Goal: Obtain resource: Obtain resource

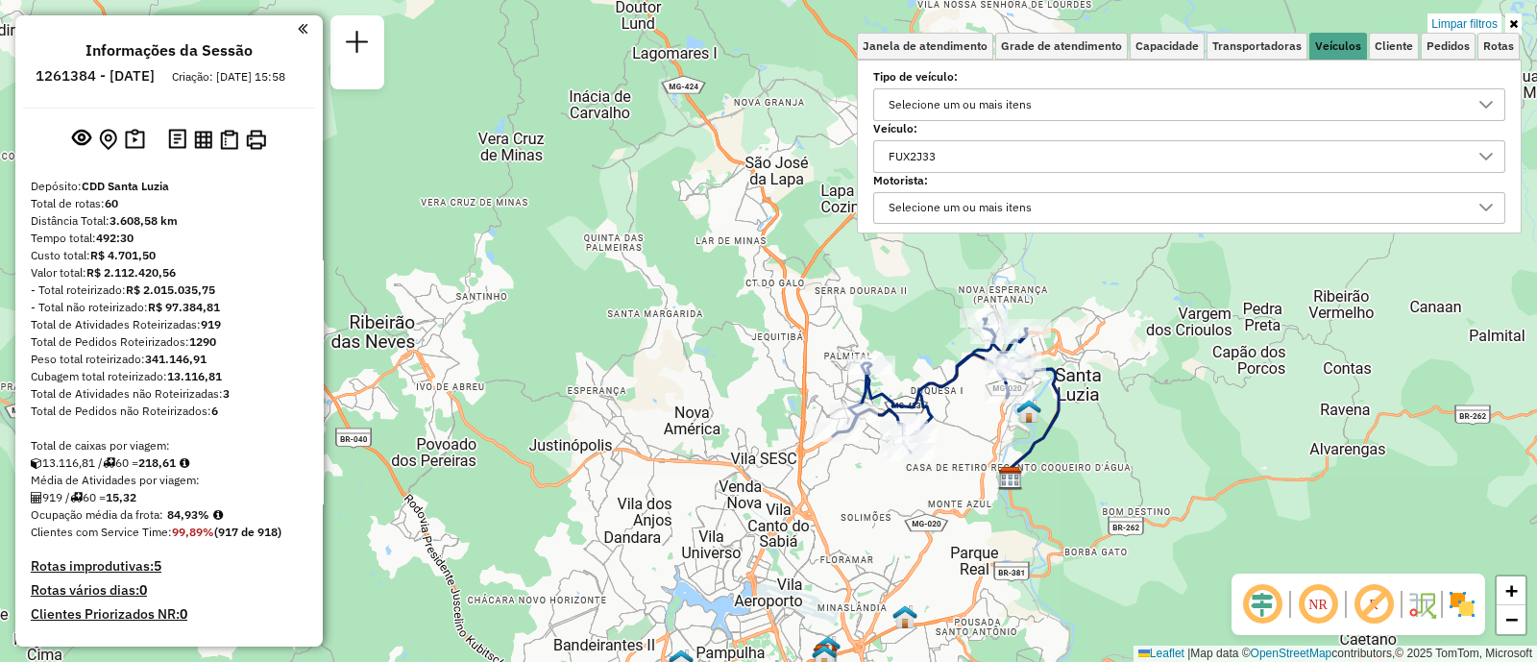
click at [970, 146] on div "FUX2J33" at bounding box center [1175, 156] width 586 height 31
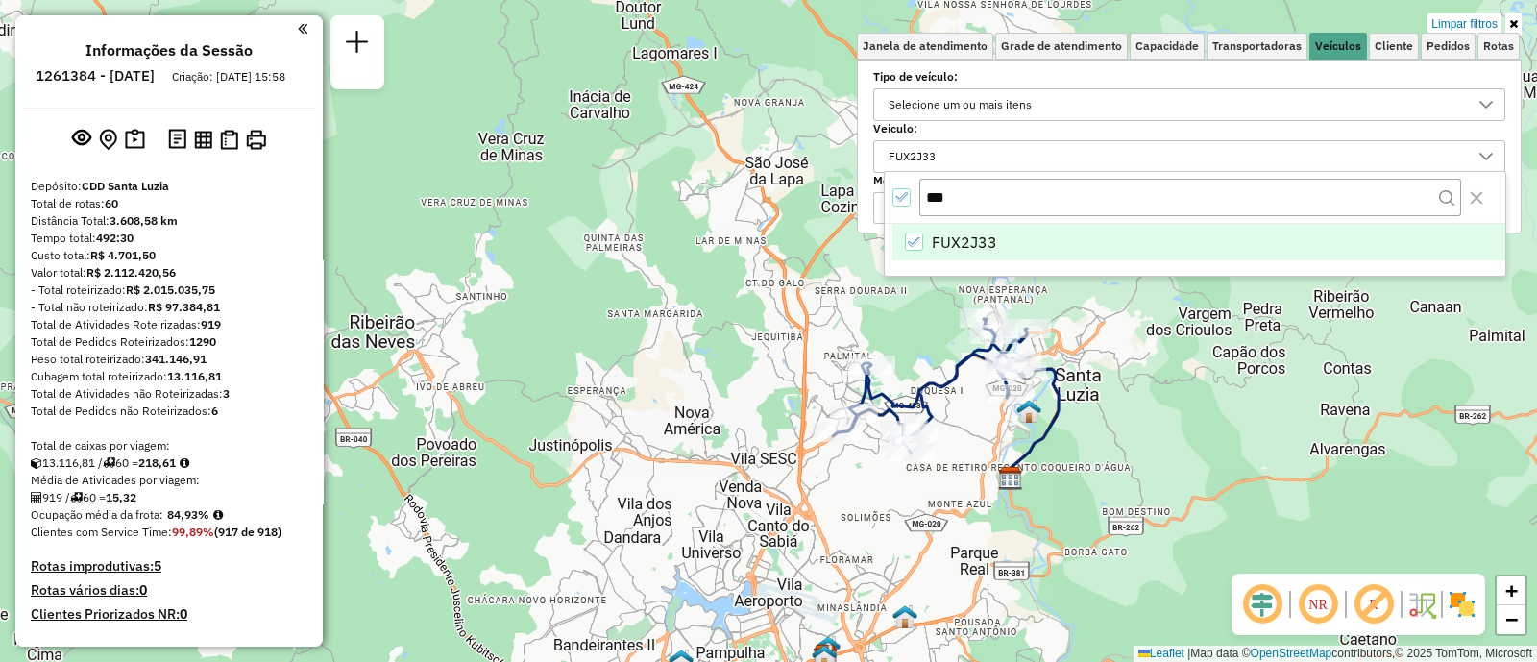
click at [920, 242] on icon "FUX2J33" at bounding box center [914, 241] width 13 height 13
click at [923, 190] on input "***" at bounding box center [1190, 197] width 542 height 36
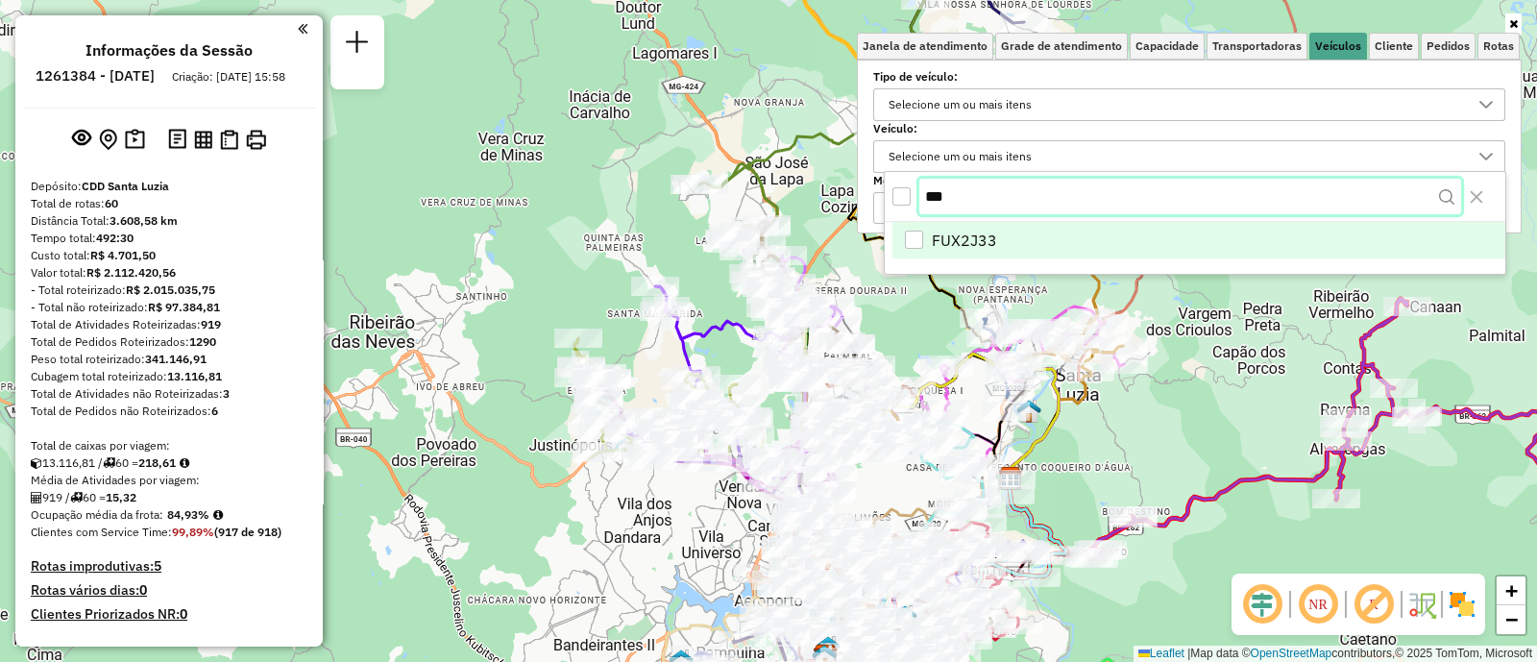
paste input "****"
type input "*******"
click at [971, 245] on span "CFY1H58" at bounding box center [965, 242] width 66 height 23
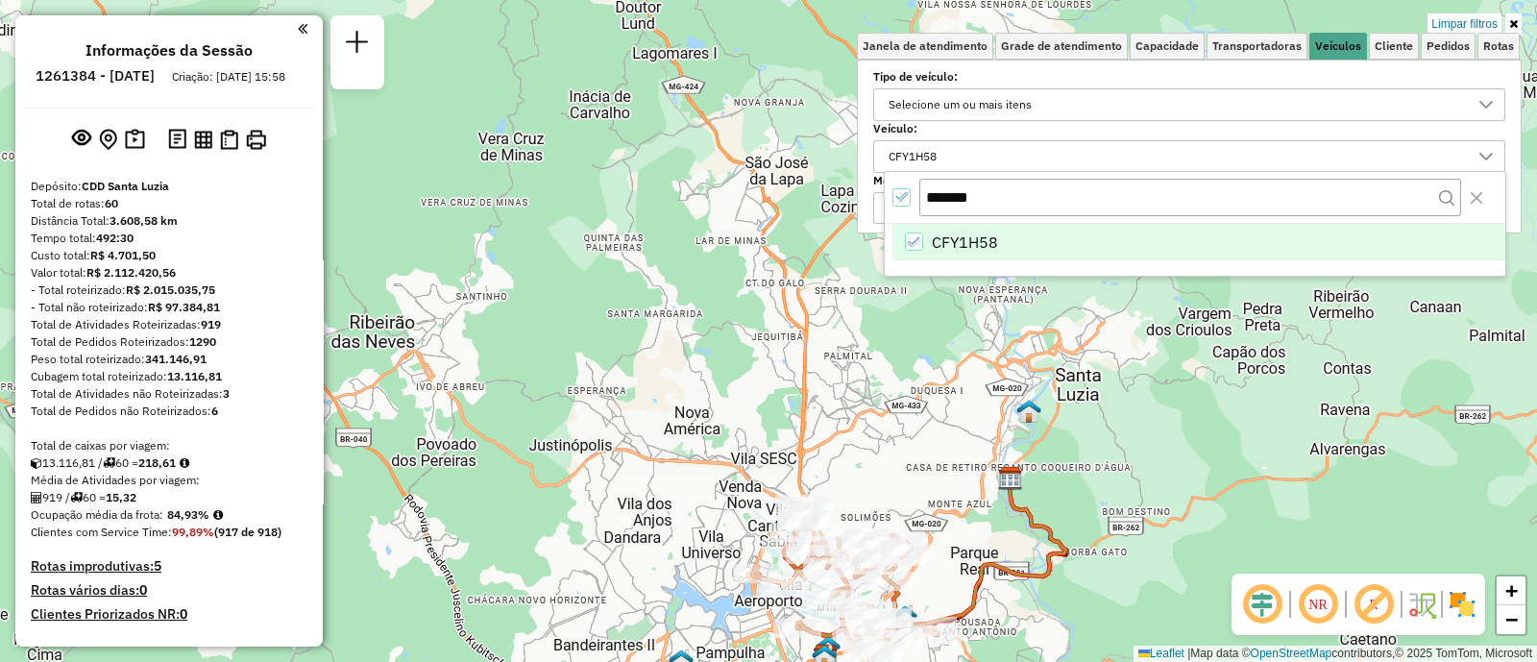
click at [1188, 444] on div "Limpar filtros Janela de atendimento Grade de atendimento Capacidade Transporta…" at bounding box center [768, 331] width 1537 height 662
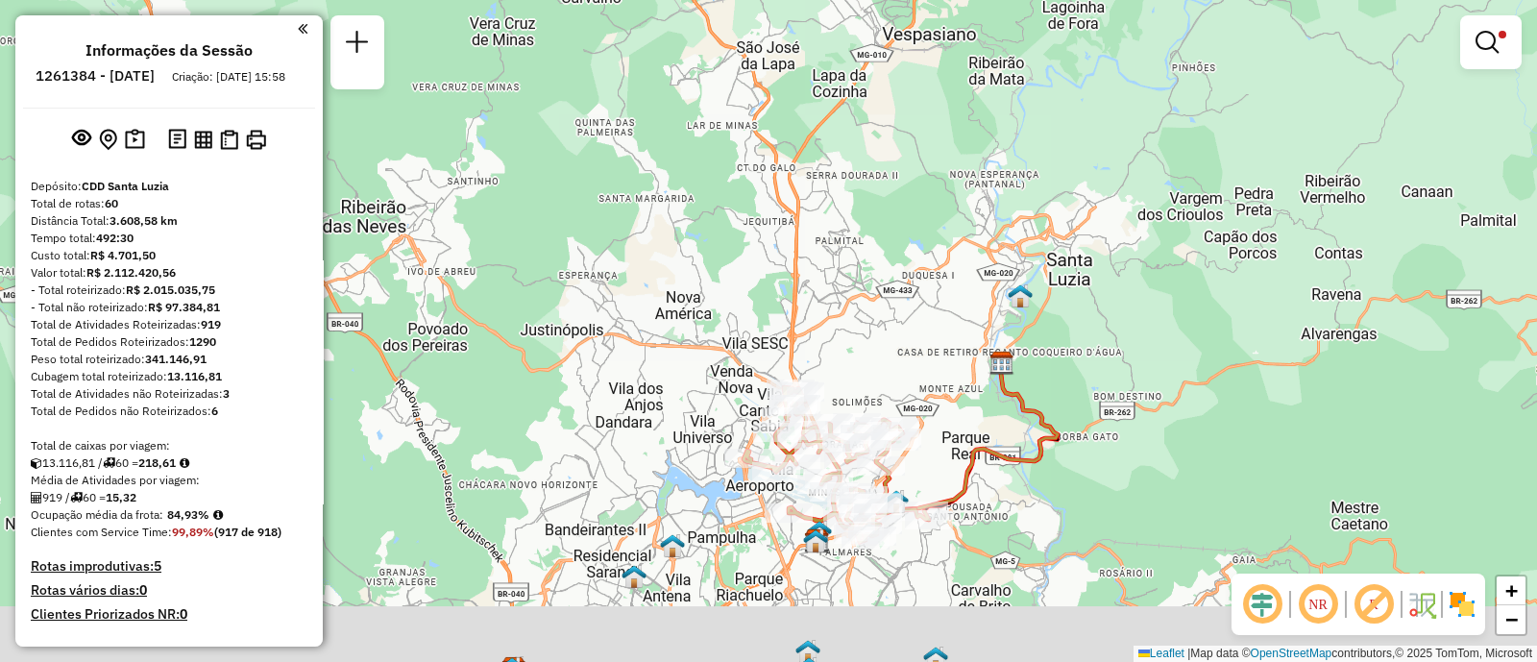
drag, startPoint x: 1164, startPoint y: 473, endPoint x: 1155, endPoint y: 357, distance: 116.5
click at [1155, 357] on div "Limpar filtros Janela de atendimento Grade de atendimento Capacidade Transporta…" at bounding box center [768, 331] width 1537 height 662
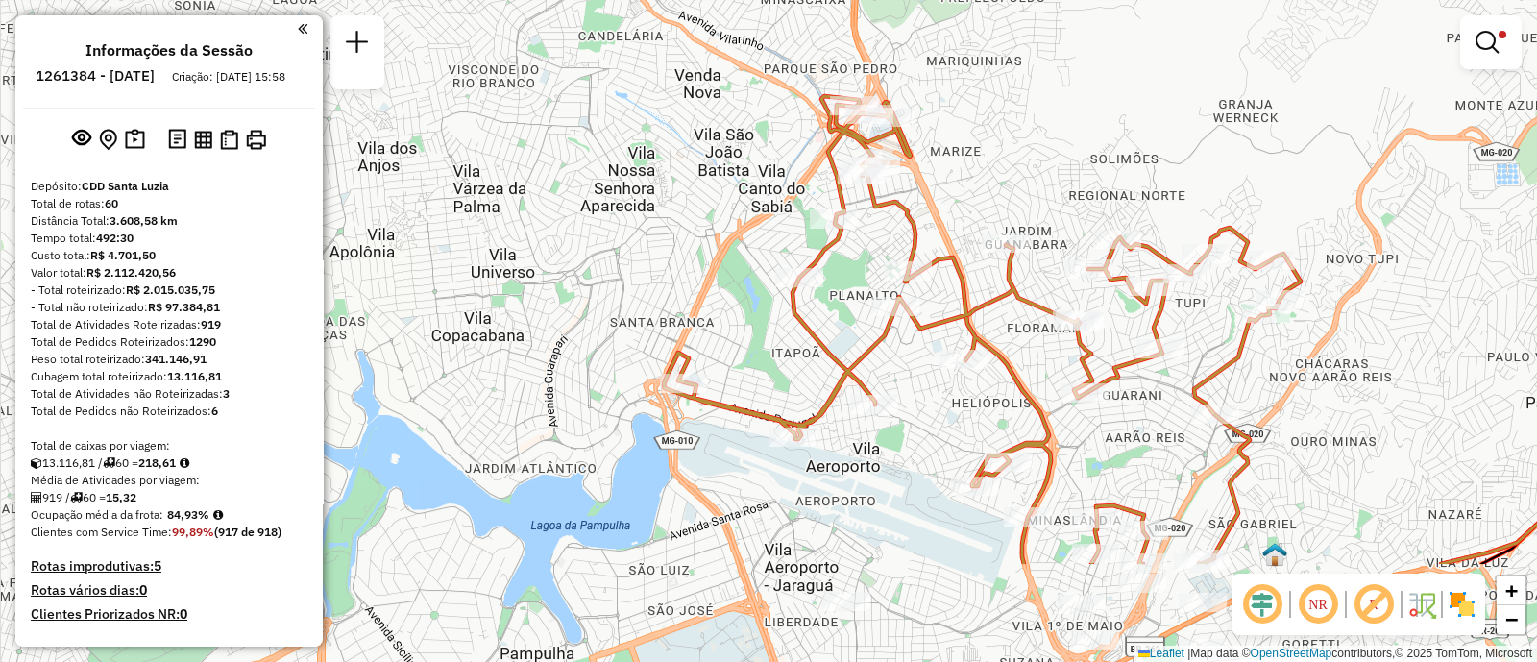
drag, startPoint x: 813, startPoint y: 418, endPoint x: 657, endPoint y: 179, distance: 285.8
click at [662, 190] on div "Limpar filtros Janela de atendimento Grade de atendimento Capacidade Transporta…" at bounding box center [768, 331] width 1537 height 662
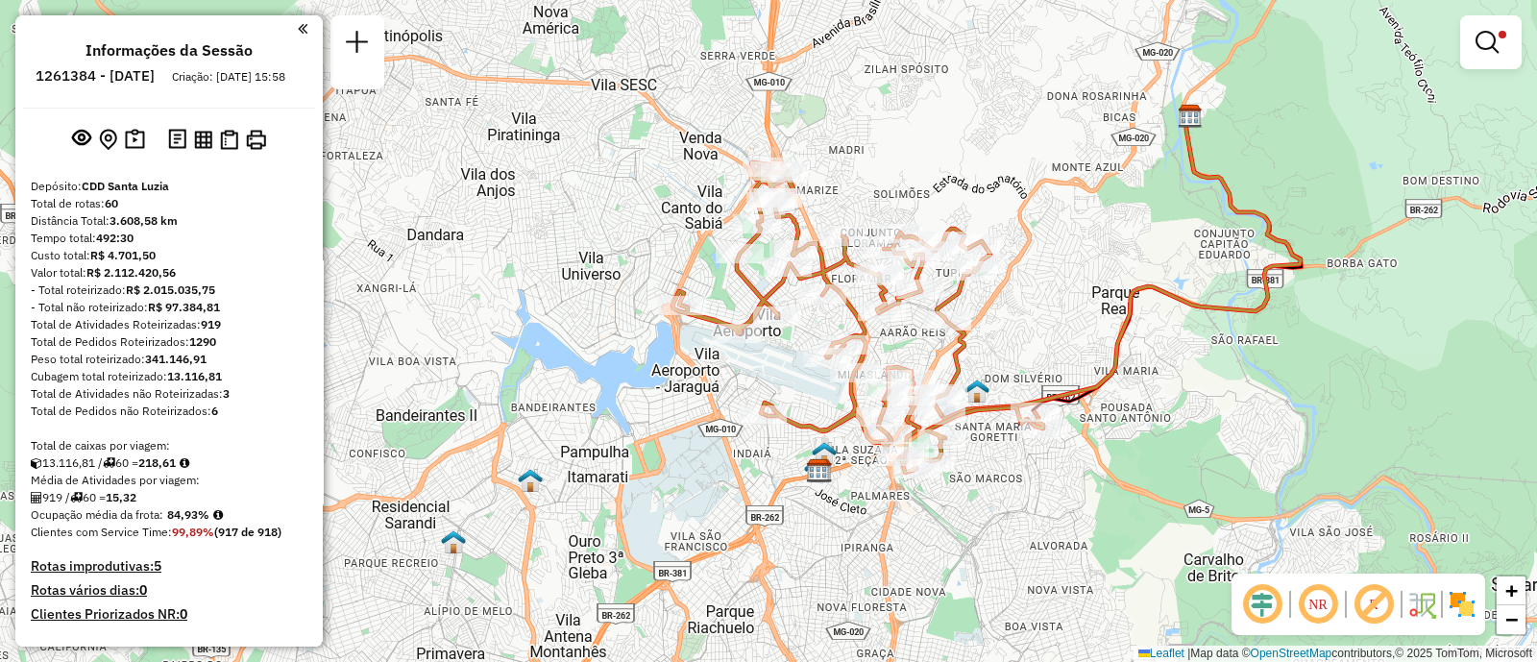
drag, startPoint x: 1087, startPoint y: 470, endPoint x: 1100, endPoint y: 502, distance: 35.0
click at [1100, 502] on div "Limpar filtros Janela de atendimento Grade de atendimento Capacidade Transporta…" at bounding box center [768, 331] width 1537 height 662
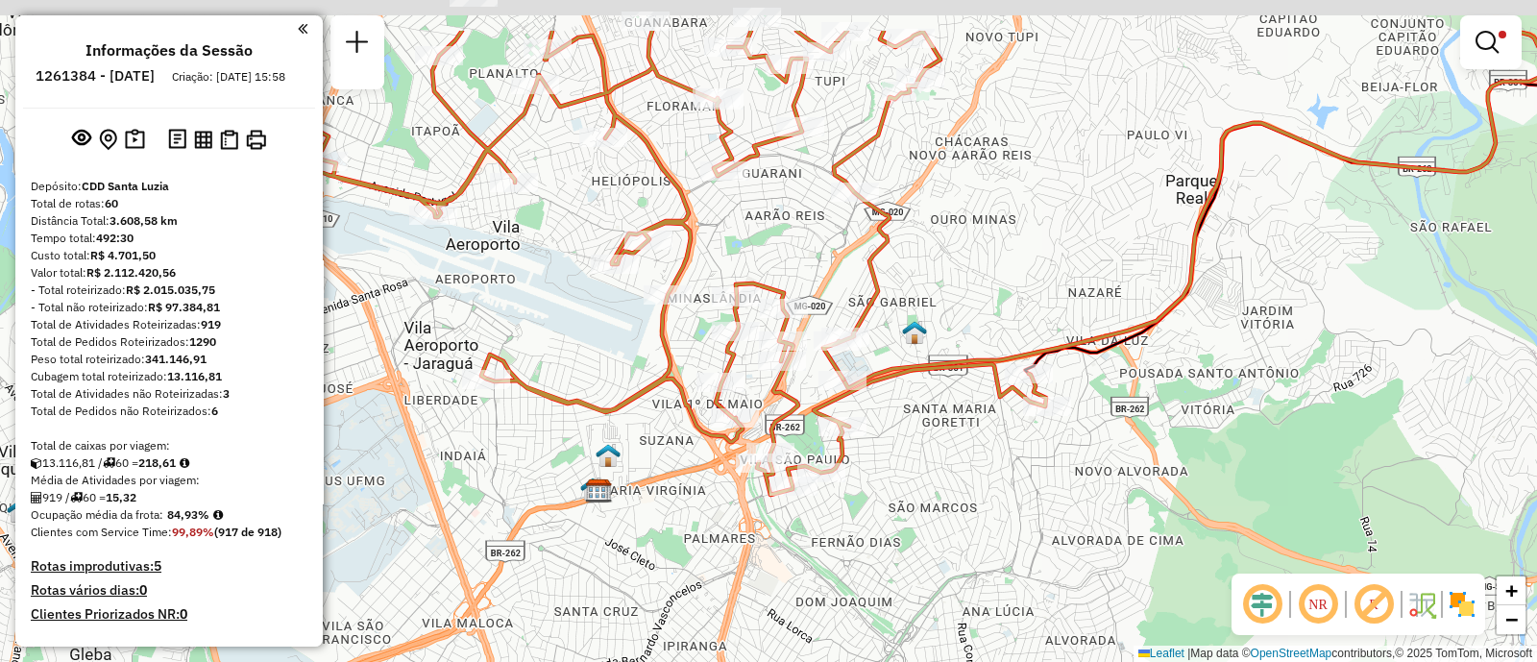
drag, startPoint x: 976, startPoint y: 521, endPoint x: 978, endPoint y: 619, distance: 98.0
click at [978, 619] on div "Limpar filtros Janela de atendimento Grade de atendimento Capacidade Transporta…" at bounding box center [768, 331] width 1537 height 662
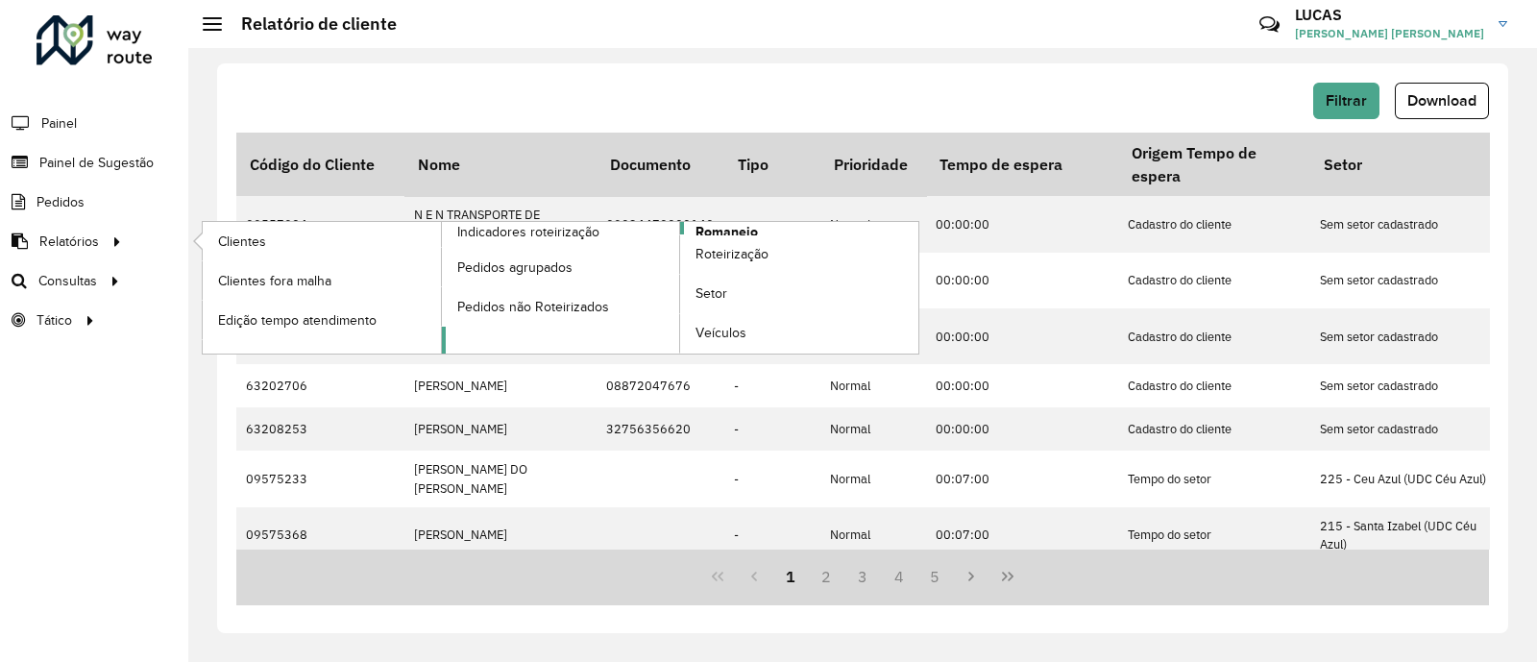
click at [726, 231] on span "Romaneio" at bounding box center [726, 232] width 62 height 20
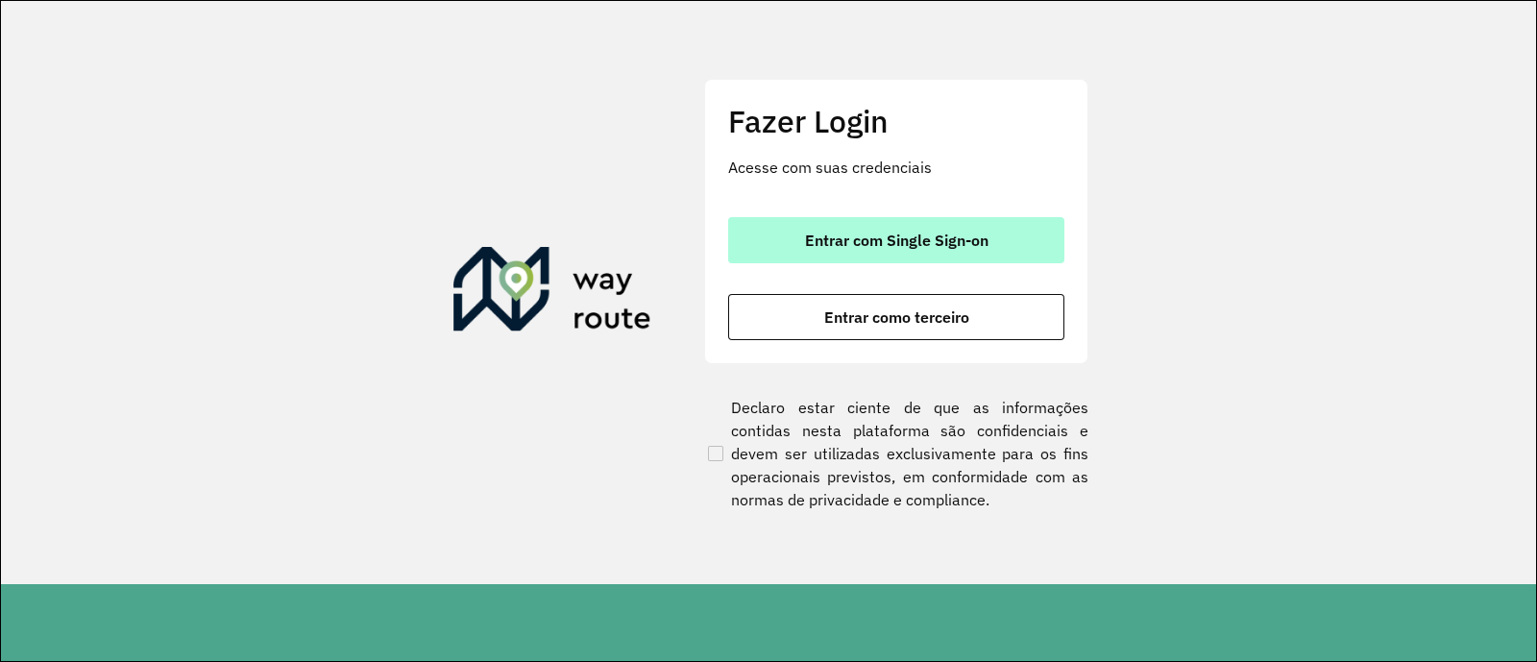
click at [875, 228] on button "Entrar com Single Sign-on" at bounding box center [896, 240] width 336 height 46
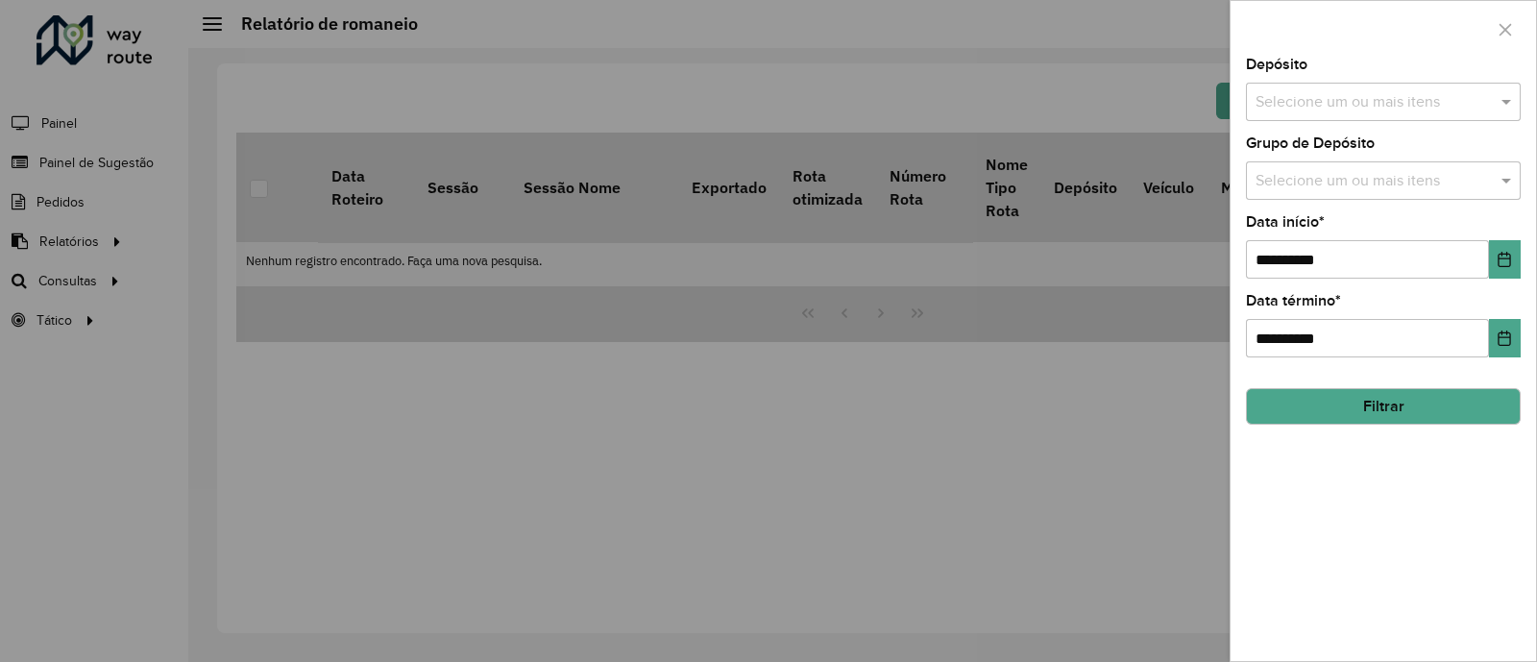
click at [155, 231] on div at bounding box center [768, 331] width 1537 height 662
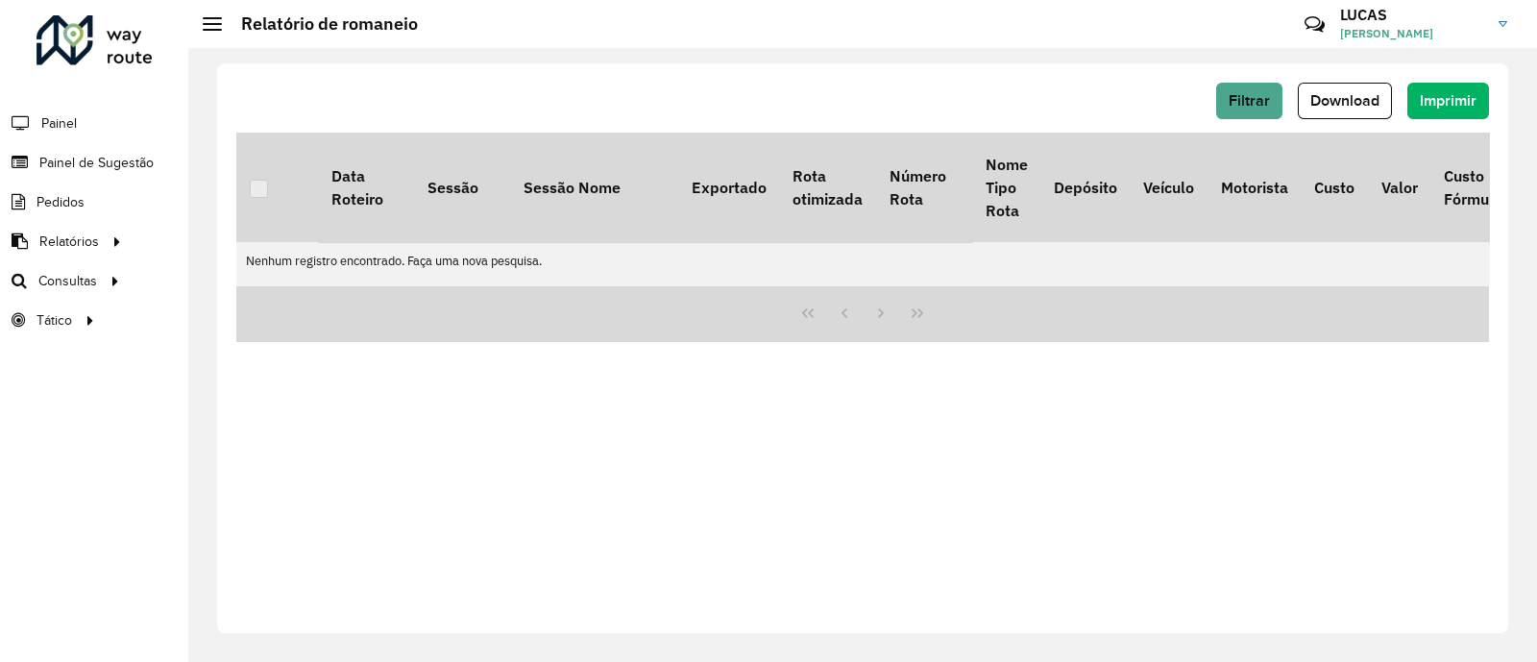
click at [1171, 319] on div at bounding box center [862, 313] width 1252 height 57
click at [1261, 99] on span "Filtrar" at bounding box center [1248, 100] width 41 height 16
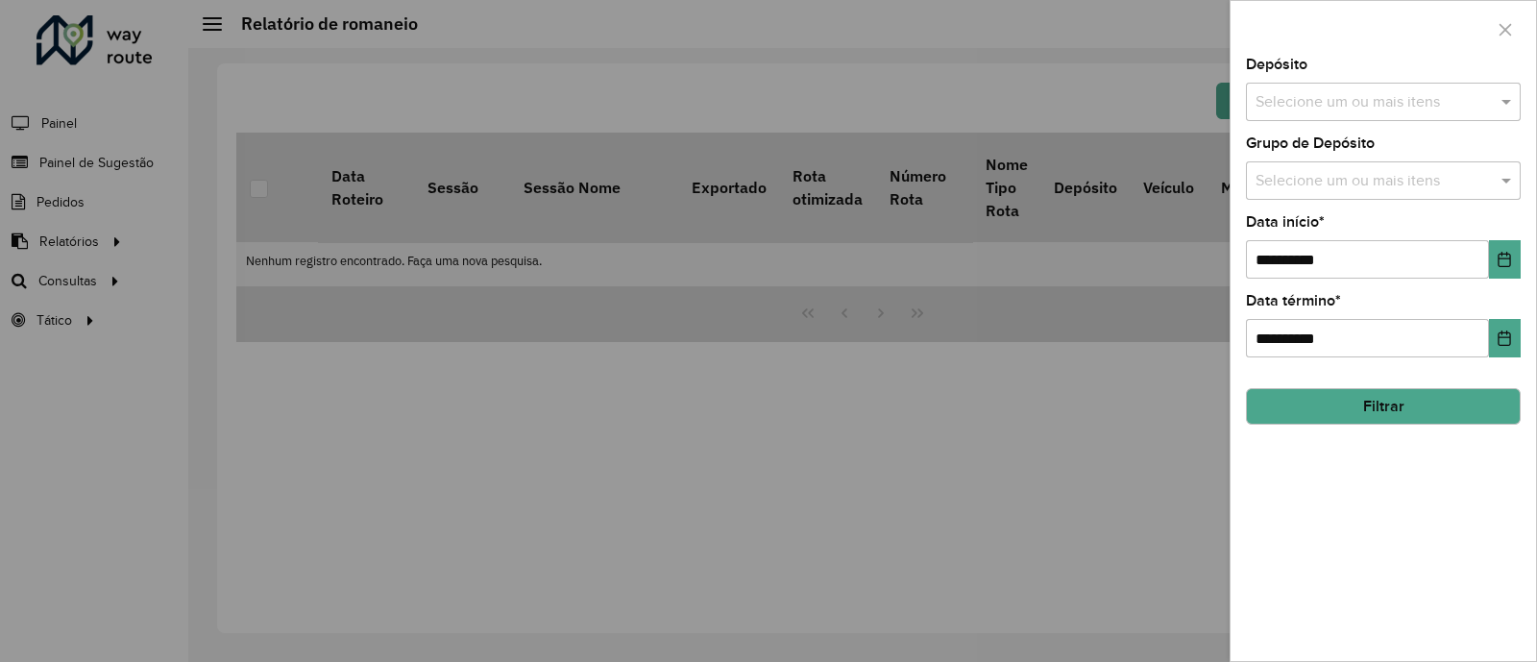
click at [1303, 120] on div "Selecione um ou mais itens" at bounding box center [1383, 102] width 275 height 38
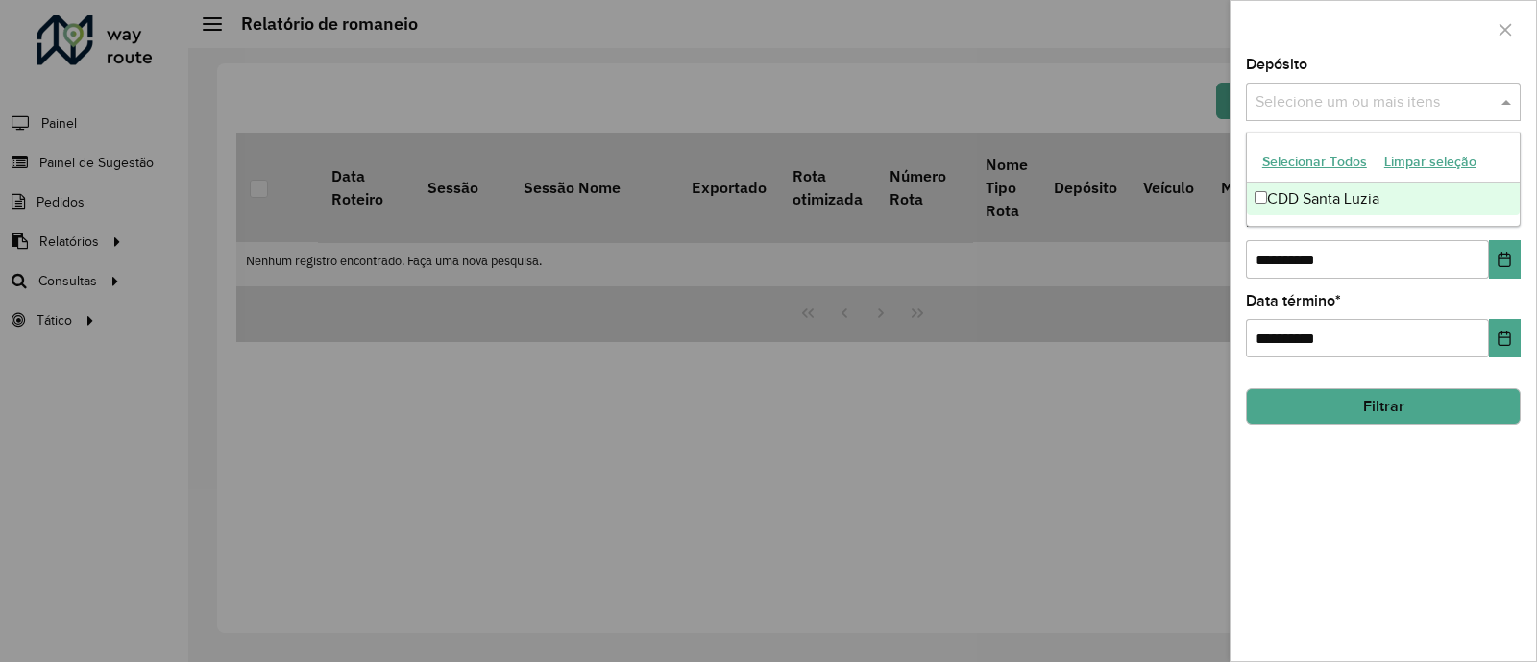
click at [1314, 196] on div "CDD Santa Luzia" at bounding box center [1383, 198] width 273 height 33
click at [1513, 253] on button "Choose Date" at bounding box center [1505, 259] width 32 height 38
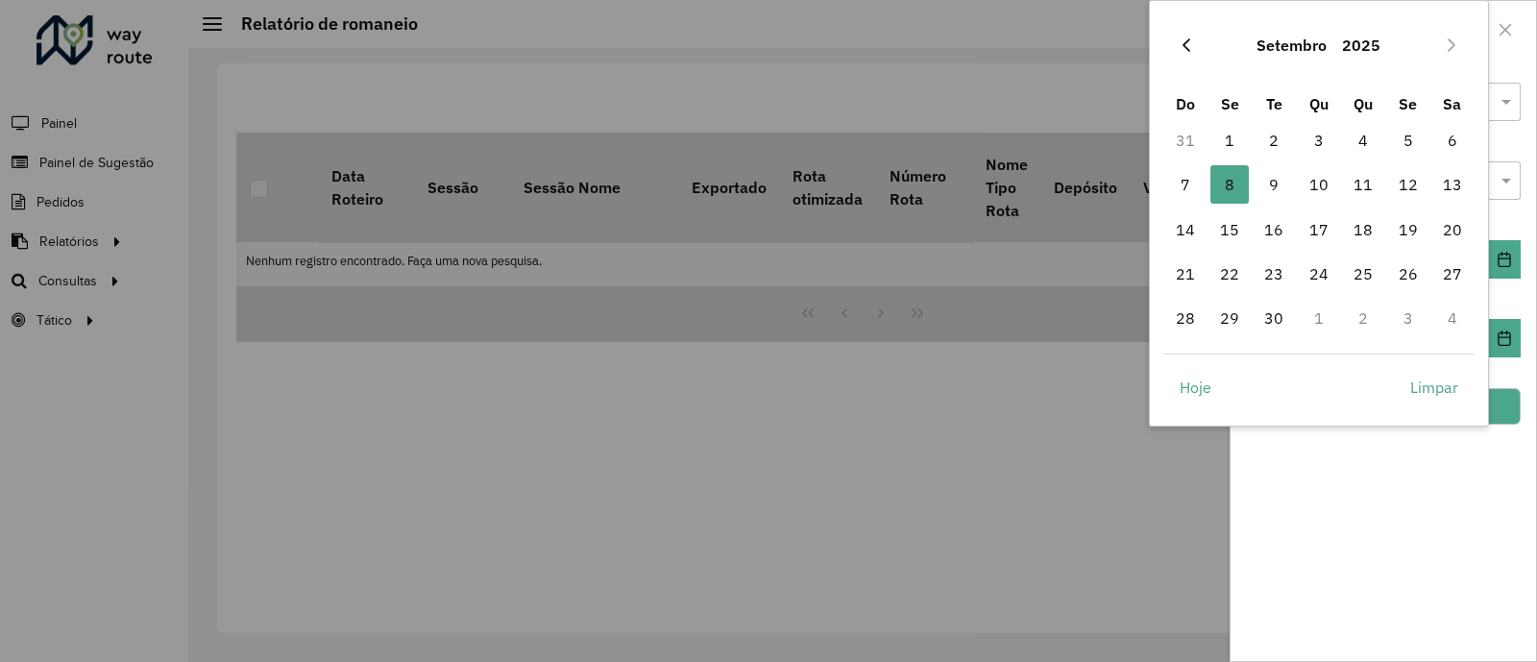
click at [1178, 50] on icon "Previous Month" at bounding box center [1185, 44] width 15 height 15
click at [1455, 49] on icon "Next Month" at bounding box center [1451, 44] width 15 height 15
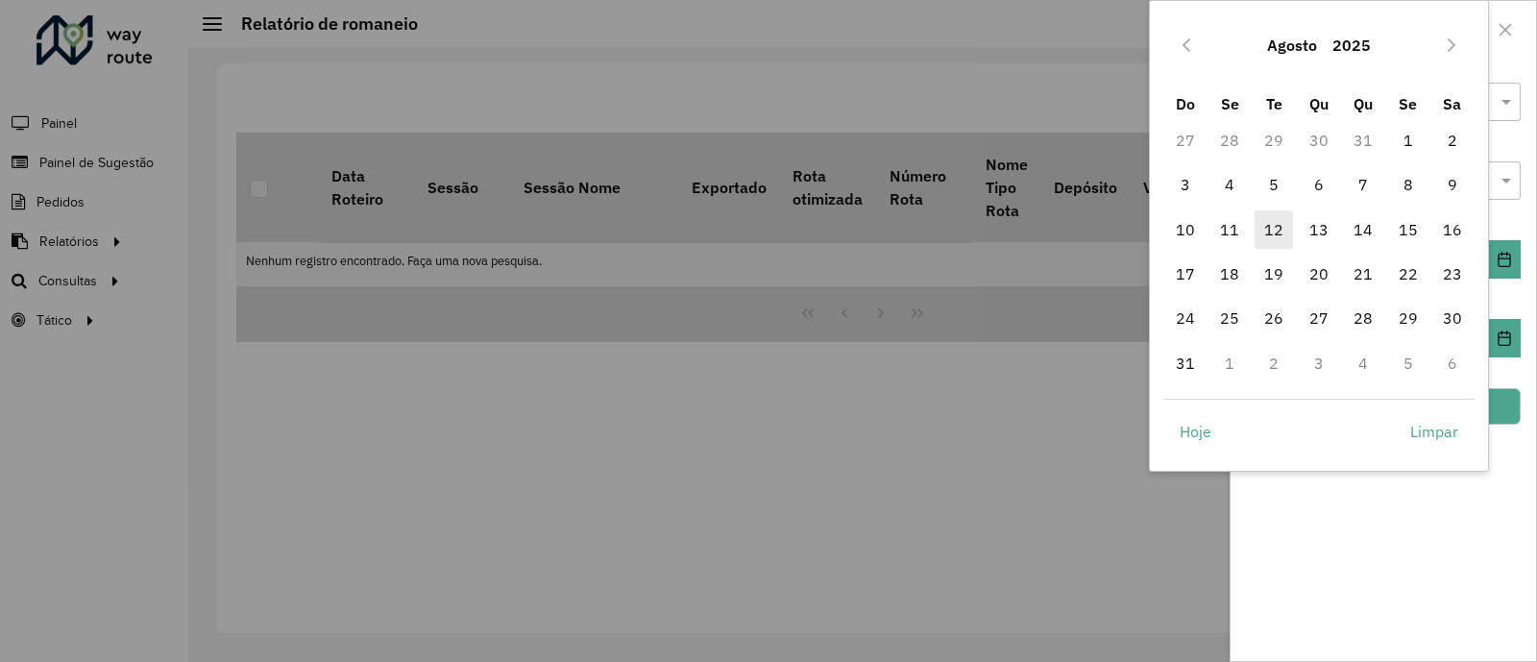
click at [1272, 222] on span "12" at bounding box center [1273, 229] width 38 height 38
type input "**********"
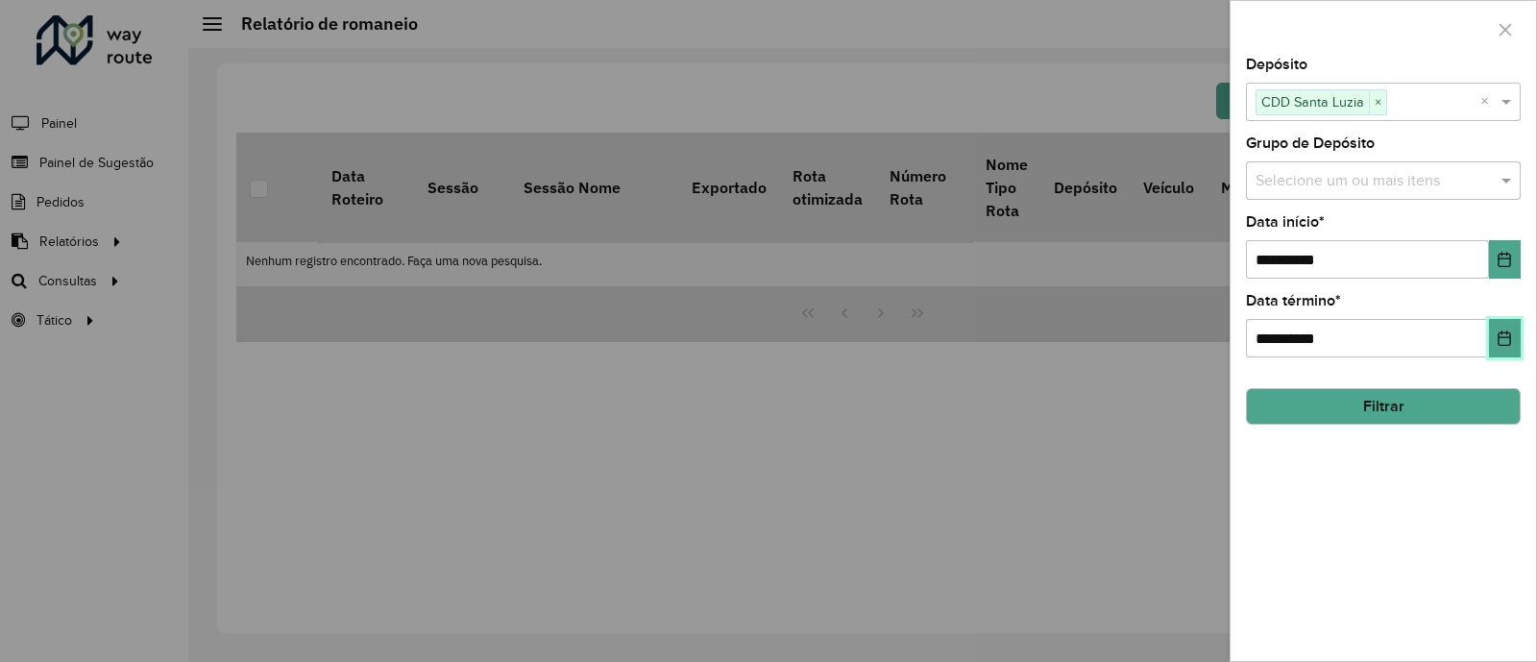
click at [1495, 345] on button "Choose Date" at bounding box center [1505, 338] width 32 height 38
click at [1494, 345] on button "Choose Date" at bounding box center [1505, 338] width 32 height 38
click at [1506, 344] on icon "Choose Date" at bounding box center [1503, 337] width 15 height 15
click at [1503, 333] on icon "Choose Date" at bounding box center [1504, 337] width 12 height 15
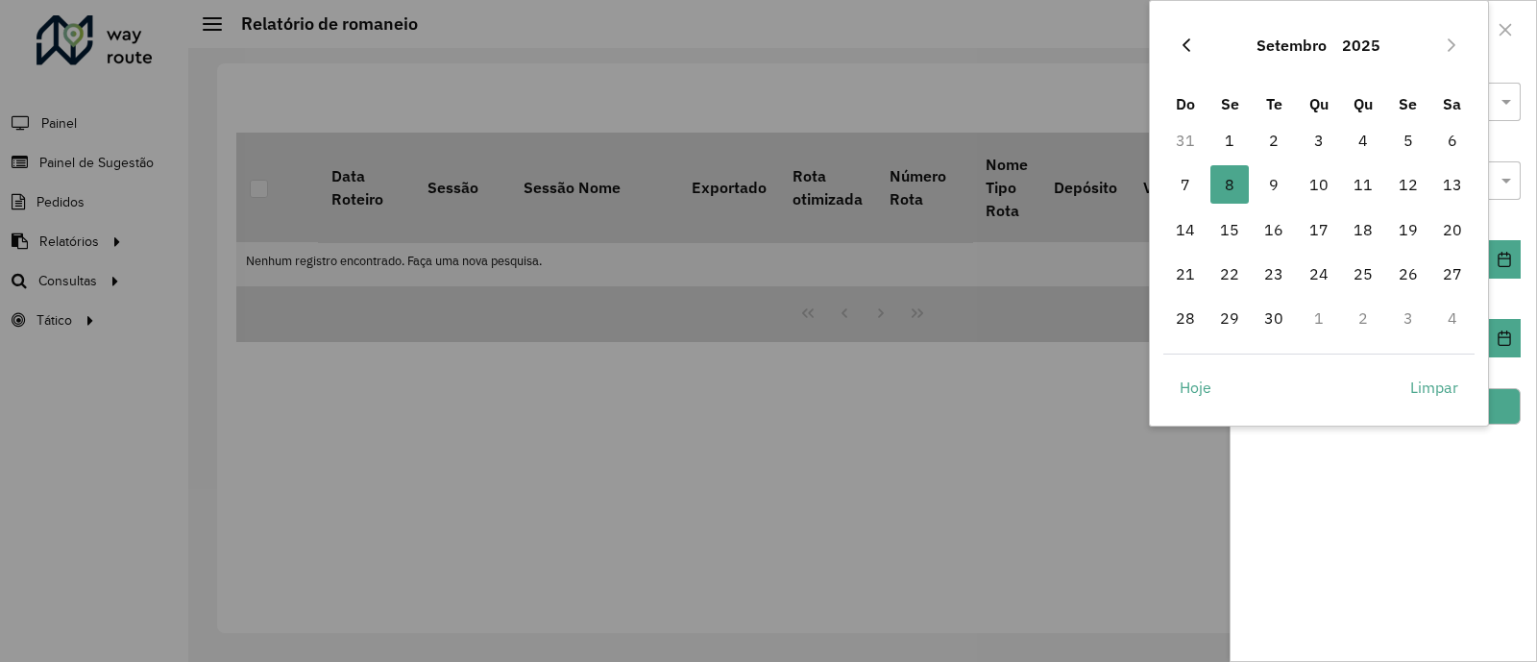
click at [1190, 55] on button "Previous Month" at bounding box center [1186, 45] width 31 height 31
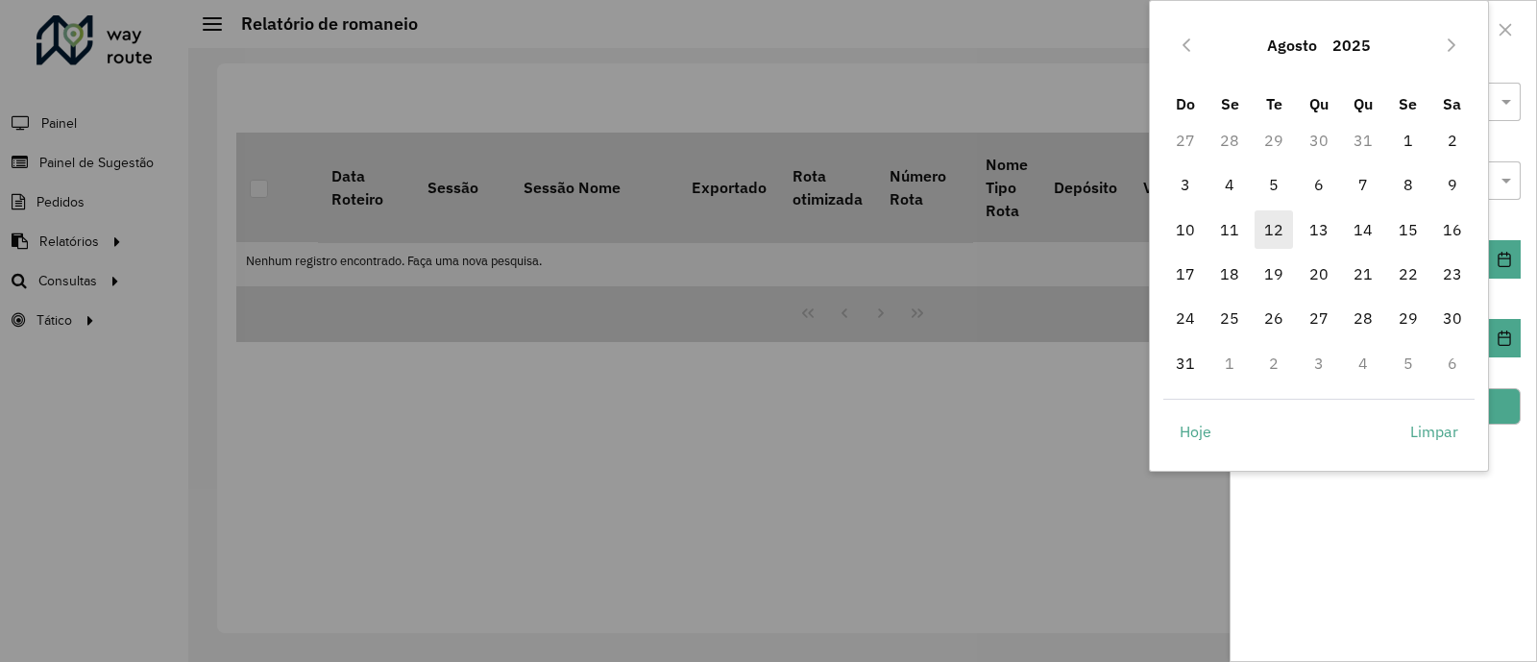
click at [1266, 231] on span "12" at bounding box center [1273, 229] width 38 height 38
type input "**********"
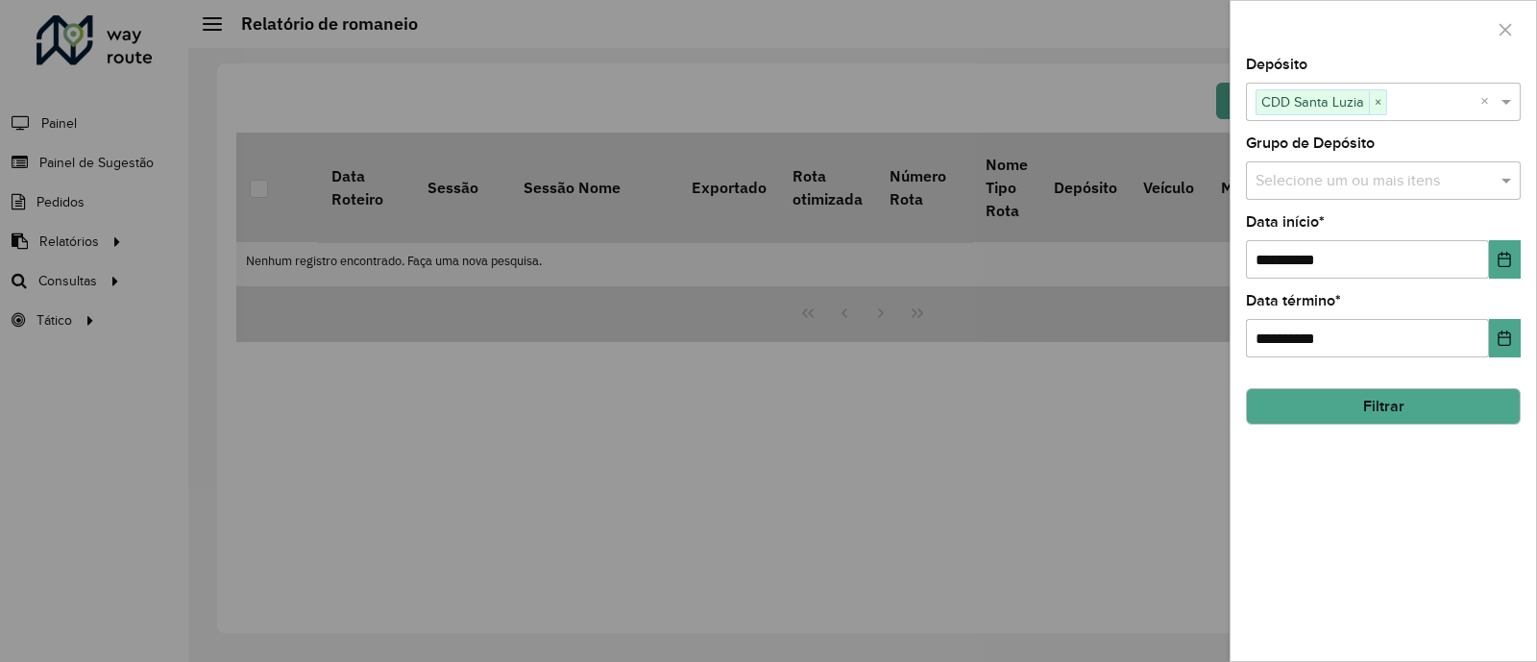
click at [1369, 397] on button "Filtrar" at bounding box center [1383, 406] width 275 height 36
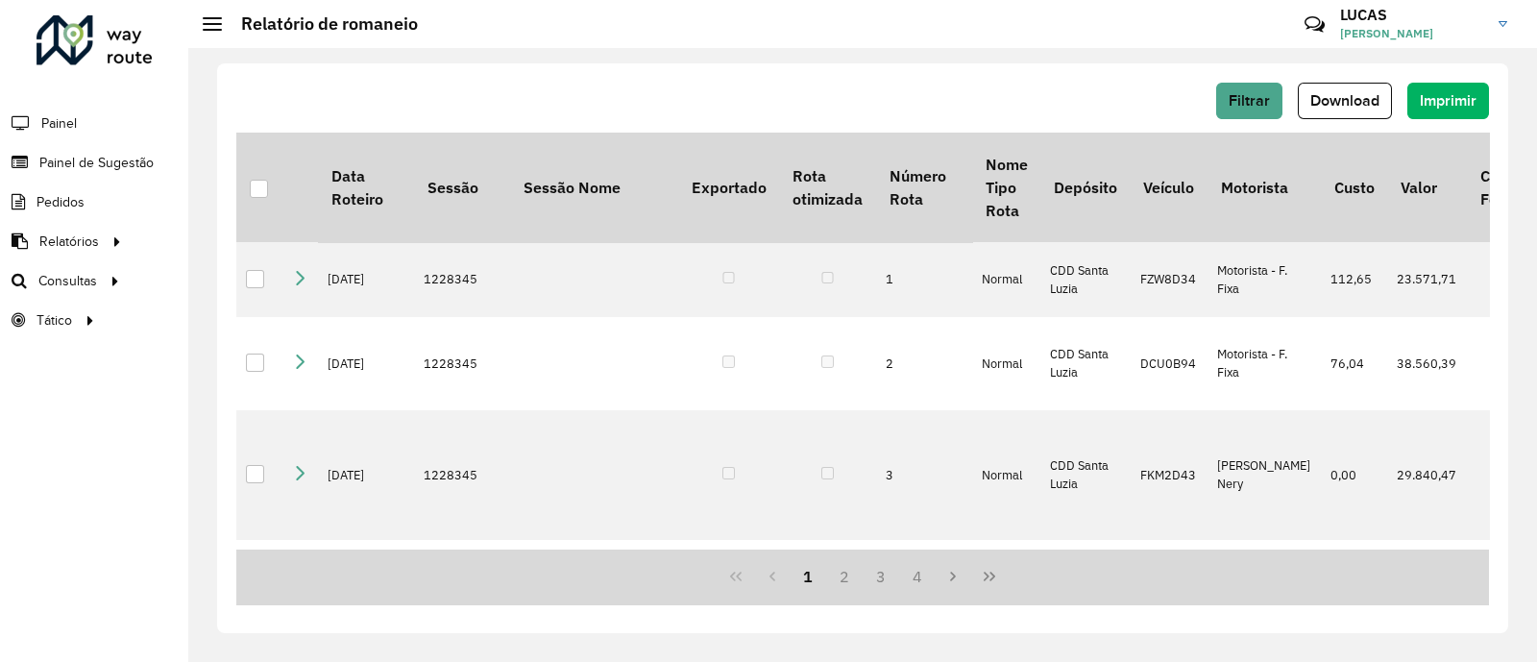
drag, startPoint x: 1347, startPoint y: 108, endPoint x: 1353, endPoint y: 98, distance: 11.2
click at [1349, 107] on button "Download" at bounding box center [1345, 101] width 94 height 36
